Goal: Task Accomplishment & Management: Manage account settings

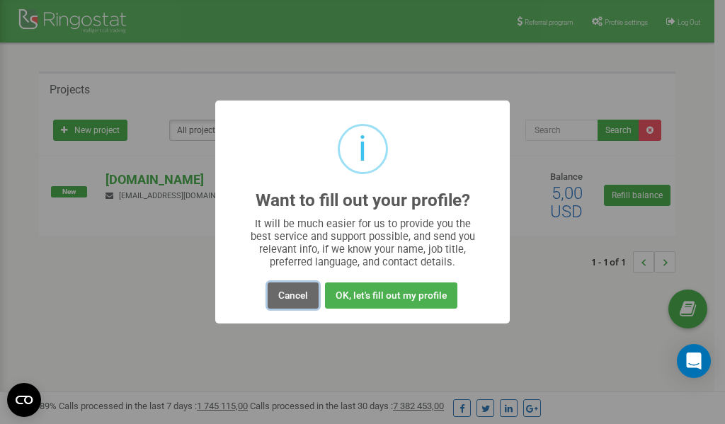
click at [297, 296] on button "Cancel" at bounding box center [293, 296] width 51 height 26
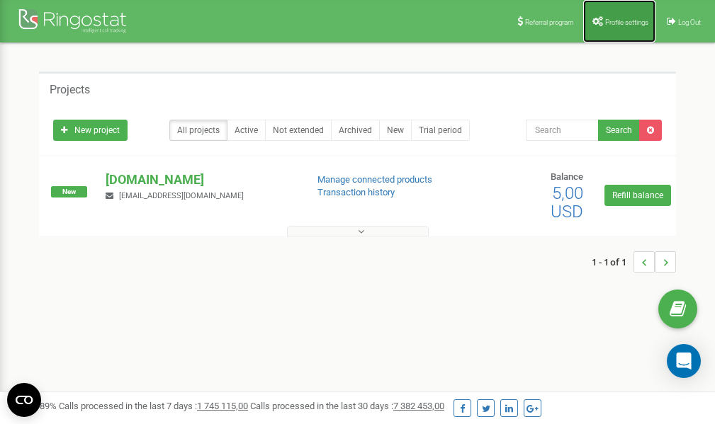
click at [620, 21] on span "Profile settings" at bounding box center [626, 22] width 43 height 8
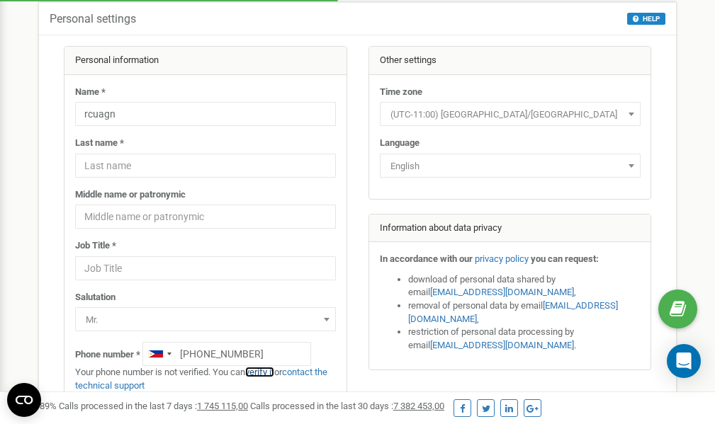
click at [266, 373] on link "verify it" at bounding box center [259, 372] width 29 height 11
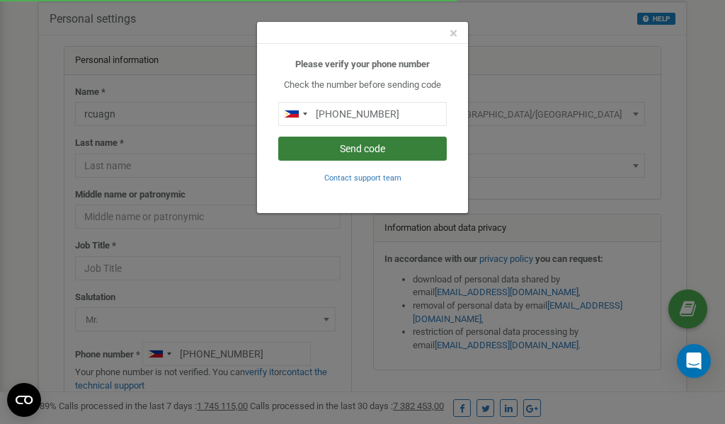
click at [391, 152] on button "Send code" at bounding box center [362, 149] width 169 height 24
